Goal: Check status: Check status

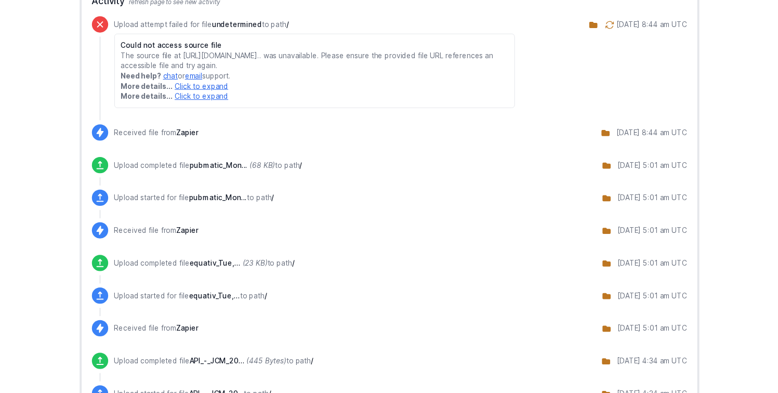
scroll to position [244, 0]
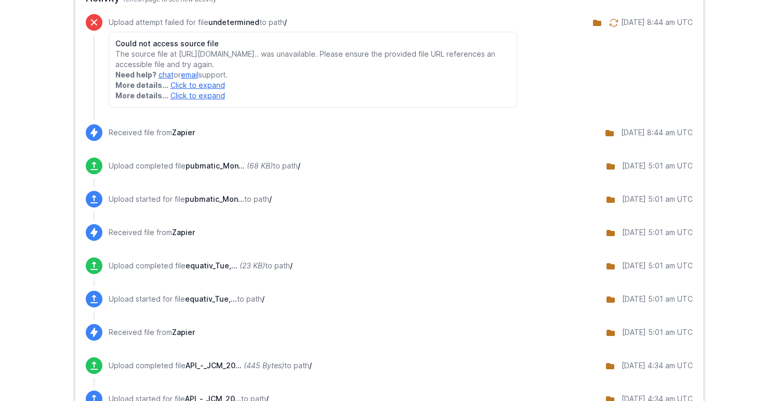
click at [195, 89] on link "Click to expand" at bounding box center [198, 85] width 55 height 9
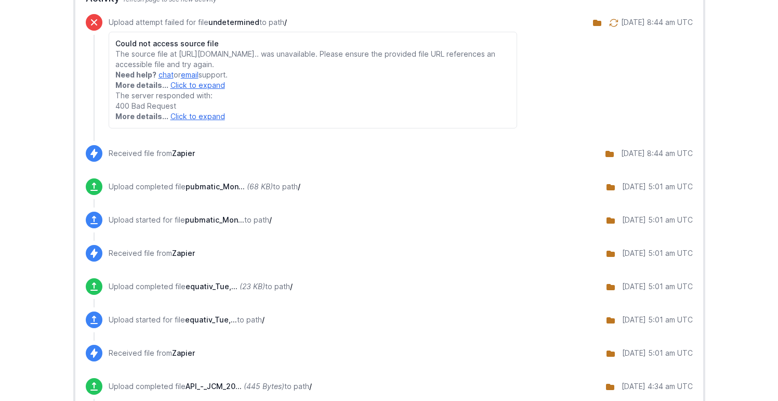
click at [191, 121] on link "Click to expand" at bounding box center [198, 116] width 55 height 9
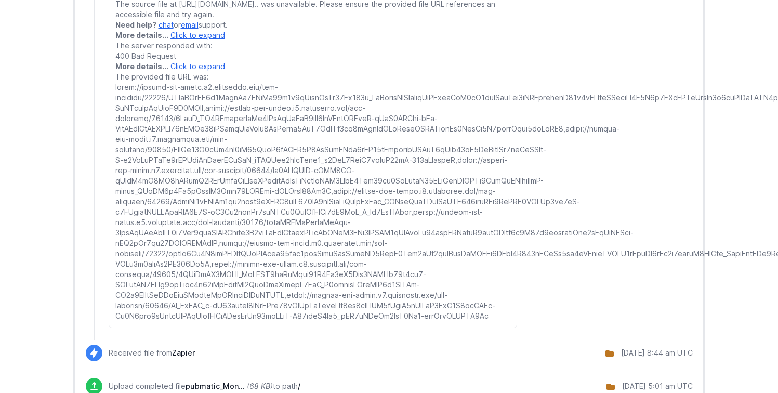
scroll to position [295, 0]
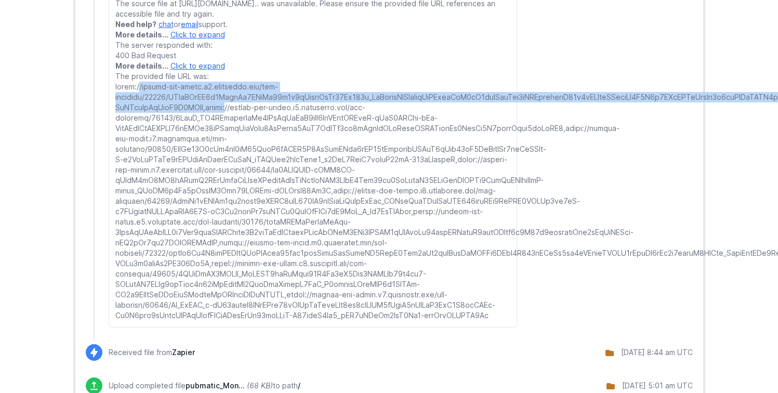
drag, startPoint x: 207, startPoint y: 120, endPoint x: 115, endPoint y: 97, distance: 95.5
click at [115, 97] on span "The provided file URL was:" at bounding box center [452, 196] width 675 height 248
copy span "https://zapier-dev-files.s3.amazonaws.com/cli-platform/20312/QDuiYNjWI5k4DfdtDn…"
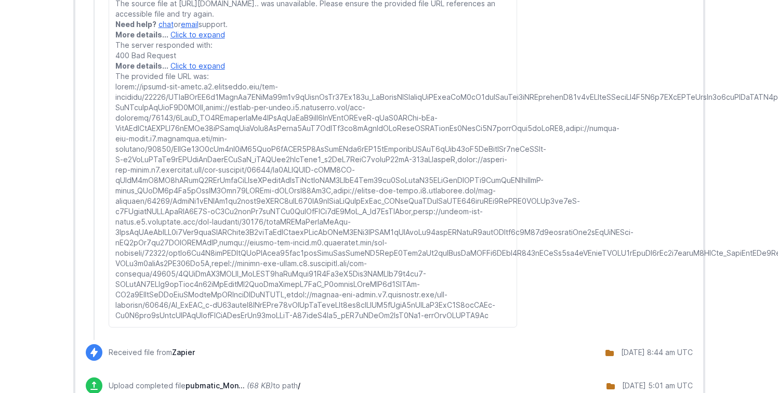
click at [215, 122] on span "The provided file URL was:" at bounding box center [452, 196] width 675 height 248
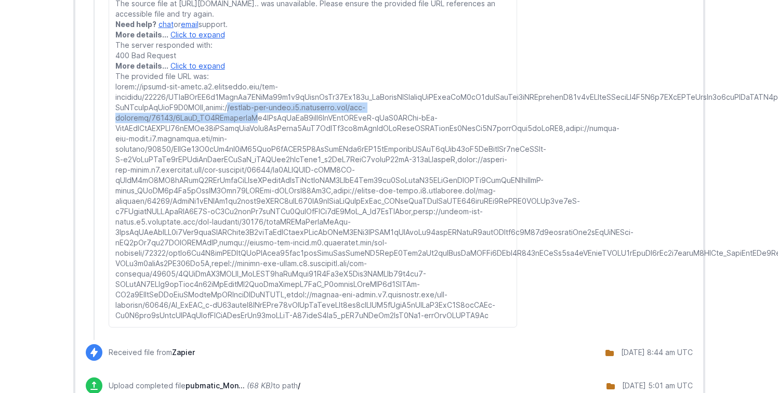
drag, startPoint x: 211, startPoint y: 119, endPoint x: 218, endPoint y: 124, distance: 8.9
click at [218, 124] on span "The provided file URL was:" at bounding box center [452, 196] width 675 height 248
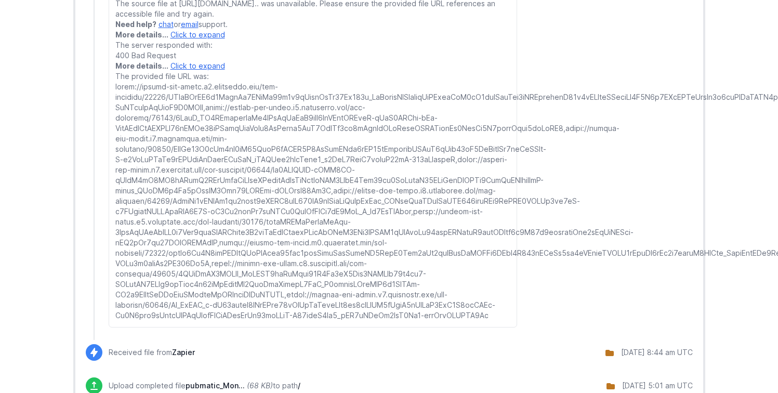
click at [402, 119] on p "More details... Click to expand The provided file URL was:" at bounding box center [313, 191] width 396 height 260
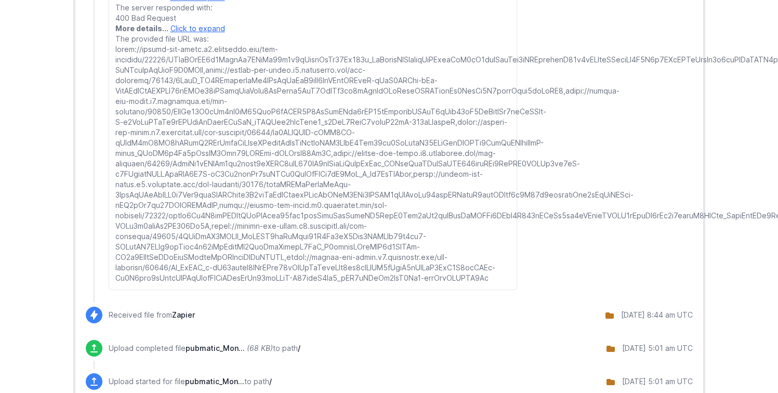
scroll to position [334, 0]
drag, startPoint x: 191, startPoint y: 307, endPoint x: 304, endPoint y: 264, distance: 120.6
click at [304, 264] on p "More details... Click to expand The provided file URL was:" at bounding box center [313, 151] width 396 height 260
copy span "https://zapier-dev-files.s3.amazonaws.com/cli-platform/20312/Sw_XvHLG_e-iI90tgt…"
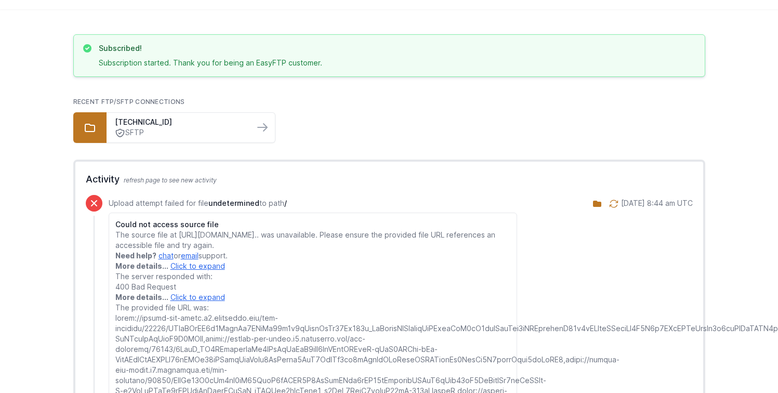
scroll to position [0, 0]
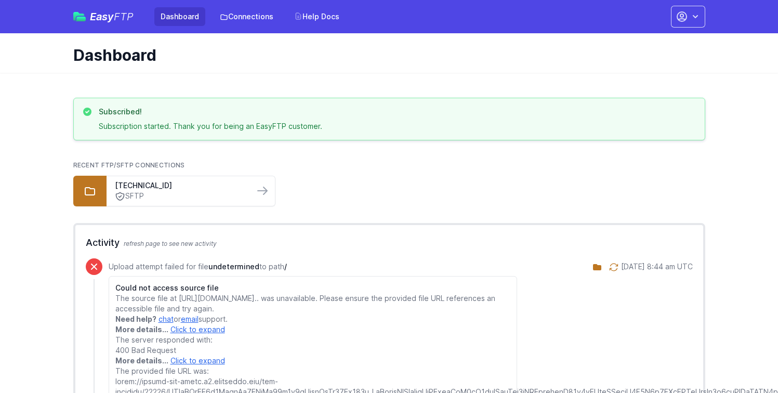
click at [199, 334] on link "Click to expand" at bounding box center [198, 329] width 55 height 9
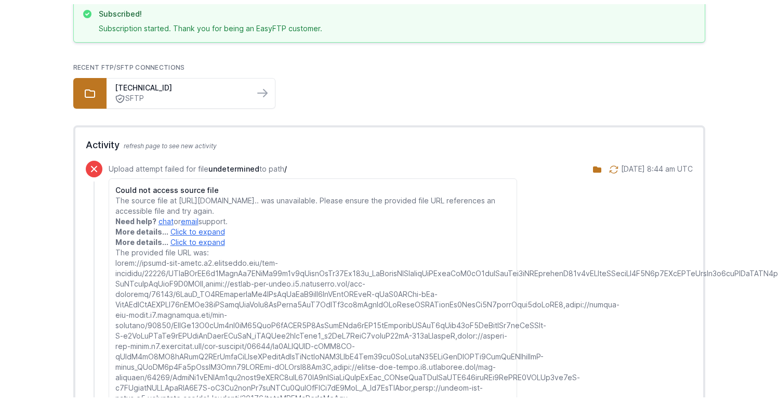
scroll to position [118, 0]
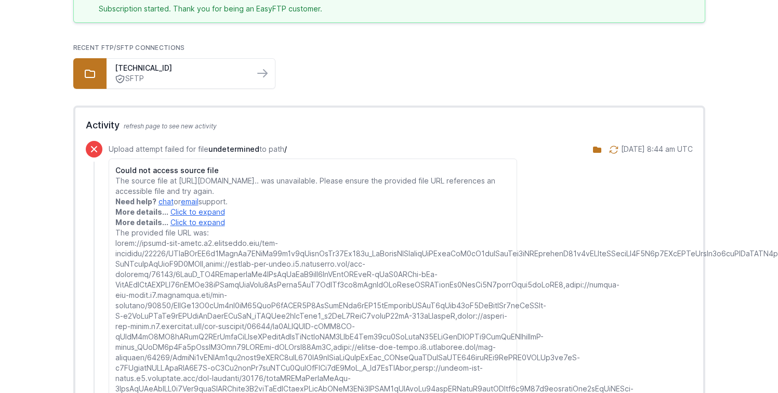
click at [198, 227] on link "Click to expand" at bounding box center [198, 222] width 55 height 9
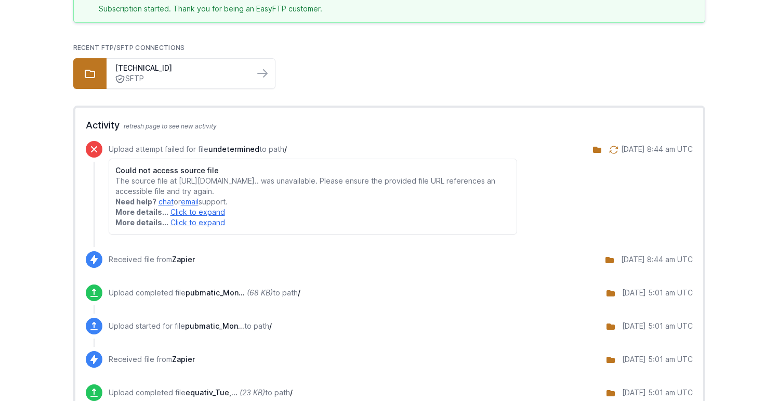
click at [199, 216] on link "Click to expand" at bounding box center [198, 211] width 55 height 9
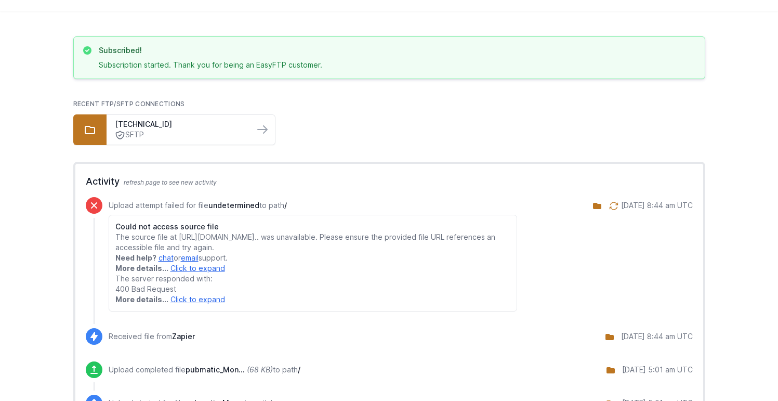
scroll to position [53, 0]
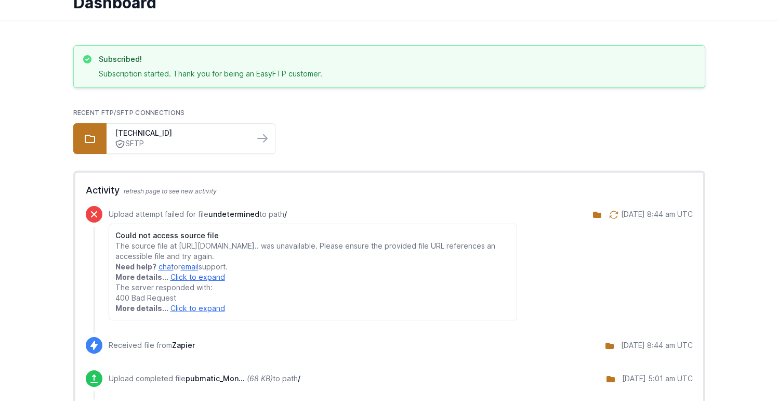
click at [609, 216] on icon at bounding box center [614, 215] width 10 height 10
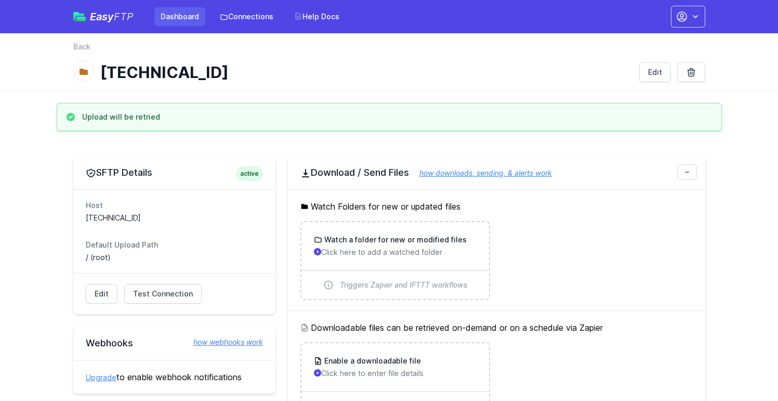
click at [187, 18] on link "Dashboard" at bounding box center [179, 16] width 51 height 19
